Goal: Transaction & Acquisition: Obtain resource

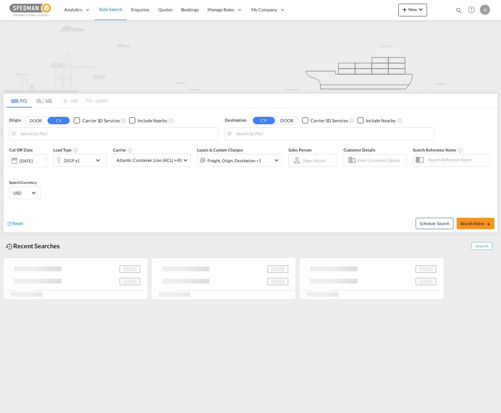
type input "[GEOGRAPHIC_DATA], [GEOGRAPHIC_DATA]"
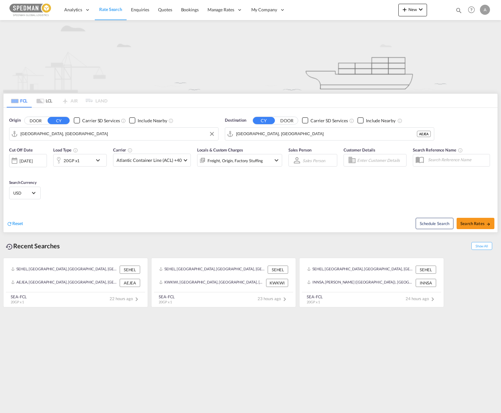
click at [63, 133] on input "[GEOGRAPHIC_DATA], [GEOGRAPHIC_DATA]" at bounding box center [117, 133] width 194 height 9
click at [60, 151] on div "[GEOGRAPHIC_DATA] ([GEOGRAPHIC_DATA]) [GEOGRAPHIC_DATA] SEGOT" at bounding box center [69, 153] width 120 height 23
type input "[GEOGRAPHIC_DATA] ([GEOGRAPHIC_DATA]), [GEOGRAPHIC_DATA]"
click at [270, 132] on input "[GEOGRAPHIC_DATA], [GEOGRAPHIC_DATA]" at bounding box center [333, 133] width 194 height 9
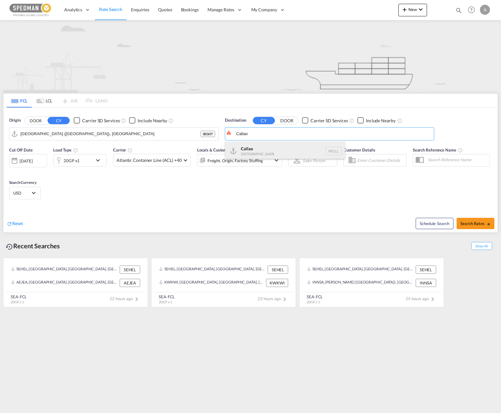
click at [267, 152] on div "Callao [GEOGRAPHIC_DATA] PECLL" at bounding box center [285, 151] width 120 height 19
type input "Callao, PECLL"
click at [269, 157] on div "Freight, Origin, Factory Stuffing" at bounding box center [239, 160] width 85 height 13
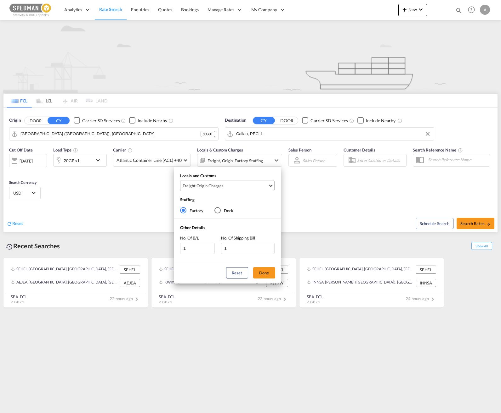
click at [236, 185] on span "Freight , Origin Charges" at bounding box center [224, 186] width 85 height 6
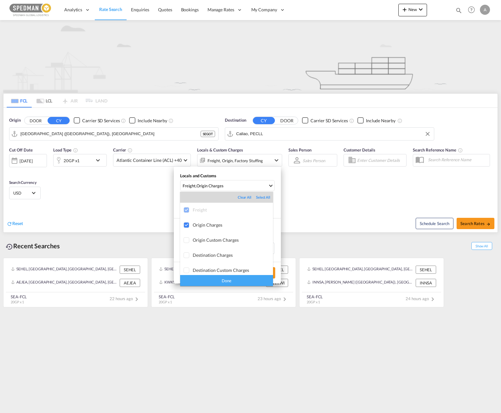
click at [303, 193] on md-backdrop at bounding box center [250, 206] width 501 height 413
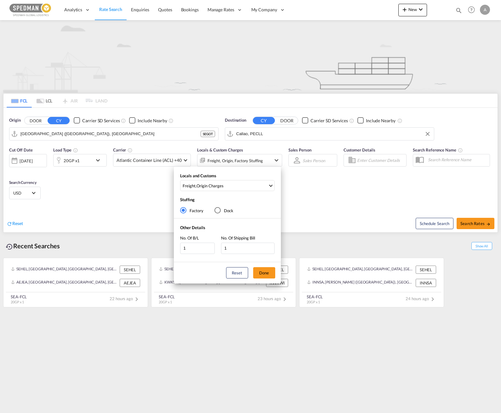
click at [316, 191] on div "Locals and Customs Freight , Origin Charges Stuffing Factory Dock Other Details…" at bounding box center [250, 206] width 501 height 413
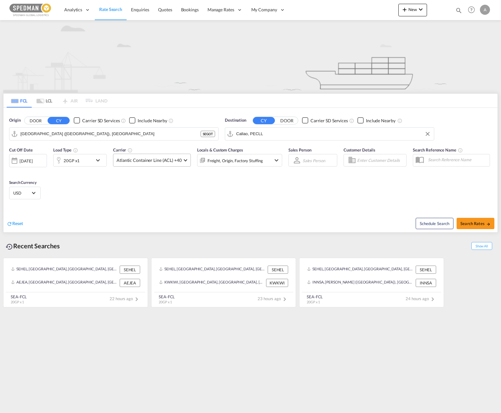
click at [183, 161] on md-select-value "Atlantic Container Line (ACL) +40" at bounding box center [151, 160] width 77 height 12
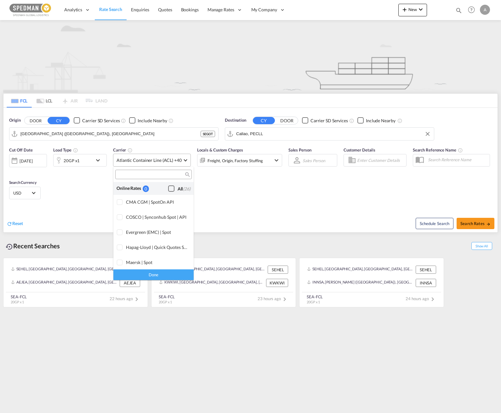
scroll to position [384, 0]
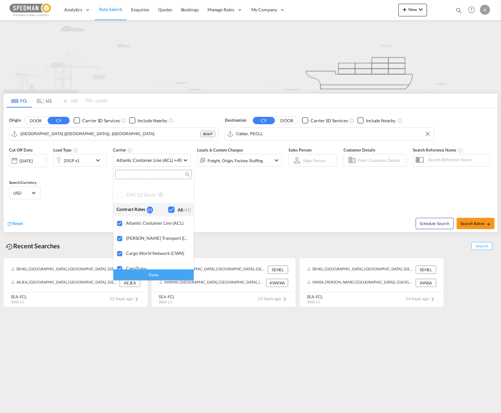
click at [233, 182] on md-backdrop at bounding box center [250, 206] width 501 height 413
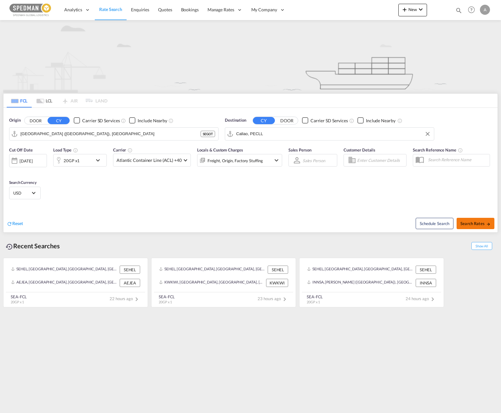
click at [467, 224] on span "Search Rates" at bounding box center [475, 223] width 30 height 5
type input "SEGOT to PECLL / [DATE]"
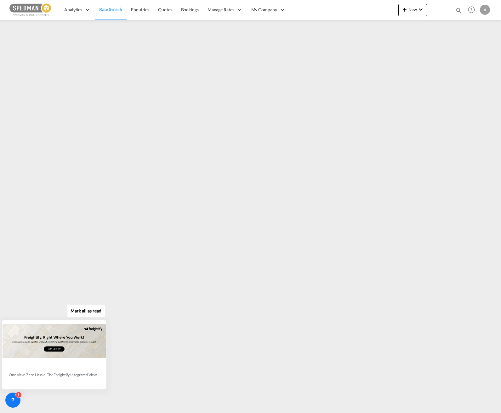
click at [95, 312] on button "Mark all as read" at bounding box center [86, 311] width 38 height 13
